Goal: Navigation & Orientation: Find specific page/section

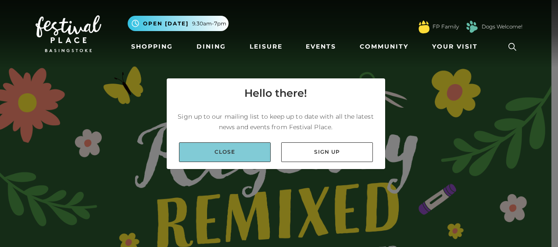
click at [260, 151] on link "Close" at bounding box center [225, 153] width 92 height 20
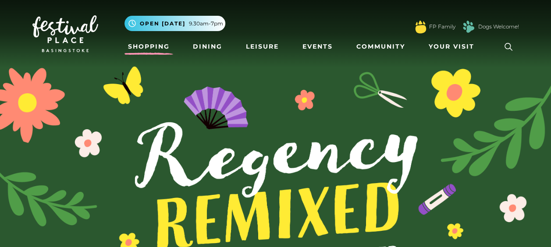
click at [151, 47] on link "Shopping" at bounding box center [149, 47] width 49 height 16
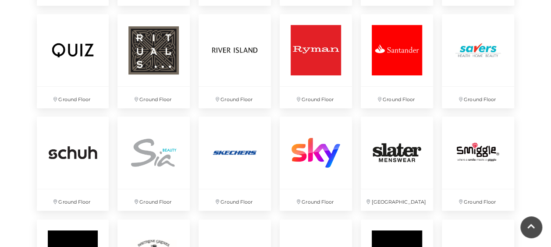
scroll to position [1734, 0]
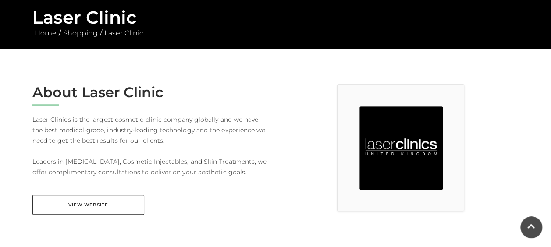
scroll to position [207, 0]
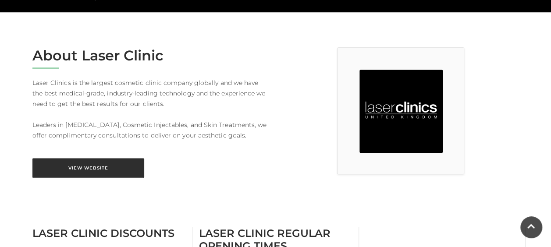
click at [123, 162] on link "View Website" at bounding box center [88, 168] width 112 height 20
